Goal: Task Accomplishment & Management: Use online tool/utility

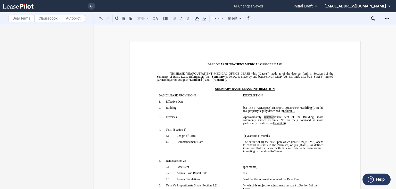
click at [375, 6] on md-select "jlarce@healthpeak.com Change Password 2-Factor Authentication Form Management B…" at bounding box center [359, 6] width 71 height 12
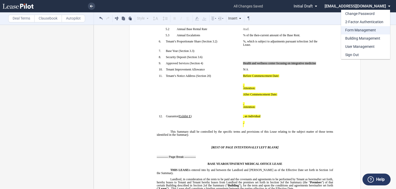
click at [358, 32] on div "Form Management" at bounding box center [360, 30] width 31 height 5
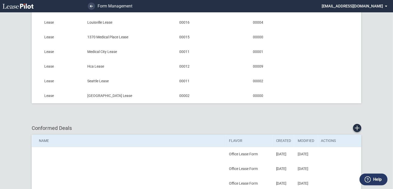
scroll to position [124, 0]
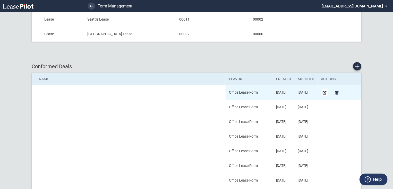
click at [326, 92] on md-icon "Edit Conformed Deal" at bounding box center [325, 93] width 6 height 6
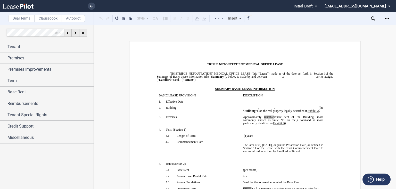
scroll to position [268, 0]
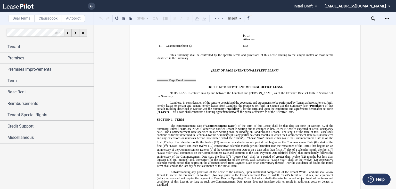
click at [243, 38] on span "Email:" at bounding box center [247, 36] width 8 height 3
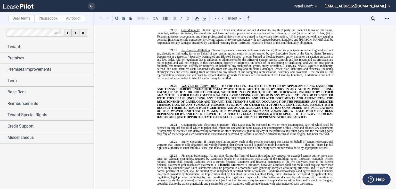
scroll to position [3770, 0]
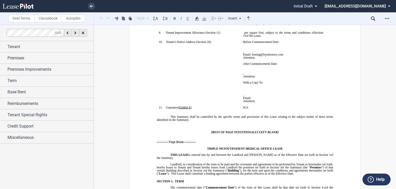
scroll to position [227, 0]
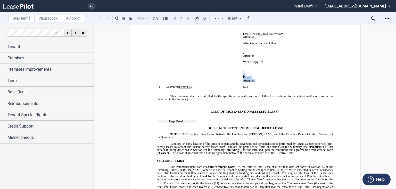
click at [243, 82] on div "﻿ ﻿ ﻿ ﻿ ﻿ ﻿ ﻿ , ﻿ ﻿ ﻿ ﻿ Email: ﻿ ﻿ Attention: ﻿ ﻿" at bounding box center [283, 73] width 80 height 19
click at [386, 17] on icon "Open Lease options menu" at bounding box center [386, 18] width 4 height 4
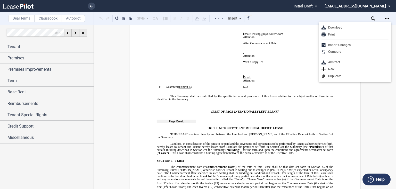
click at [378, 4] on md-select "jlarce@healthpeak.com Change Password 2-Factor Authentication Form Management B…" at bounding box center [359, 6] width 71 height 12
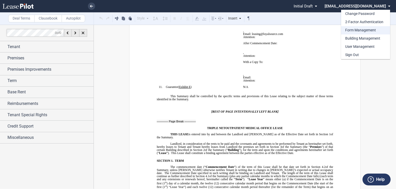
click at [361, 29] on div "Form Management" at bounding box center [360, 30] width 31 height 5
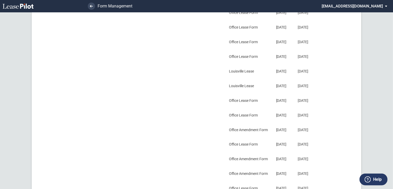
scroll to position [371, 0]
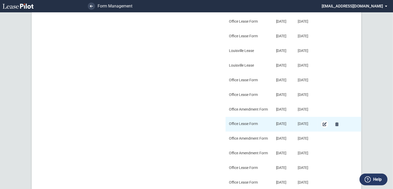
click at [325, 123] on md-icon "Edit Conformed Deal" at bounding box center [325, 124] width 6 height 6
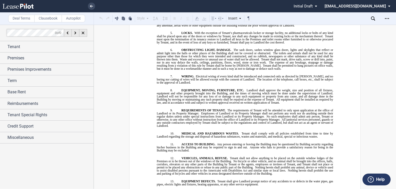
scroll to position [4202, 0]
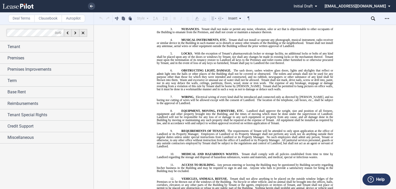
drag, startPoint x: 325, startPoint y: 107, endPoint x: 161, endPoint y: 97, distance: 164.9
